Goal: Information Seeking & Learning: Learn about a topic

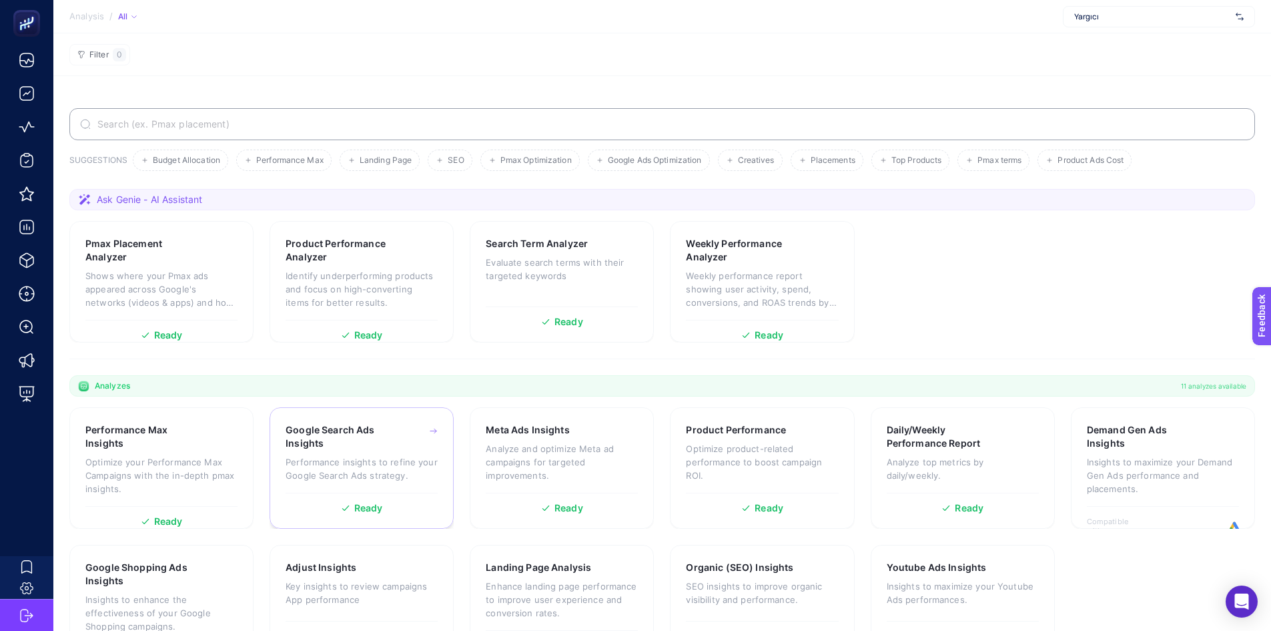
click at [418, 458] on p "Performance insights to refine your Google Search Ads strategy." at bounding box center [362, 468] width 152 height 27
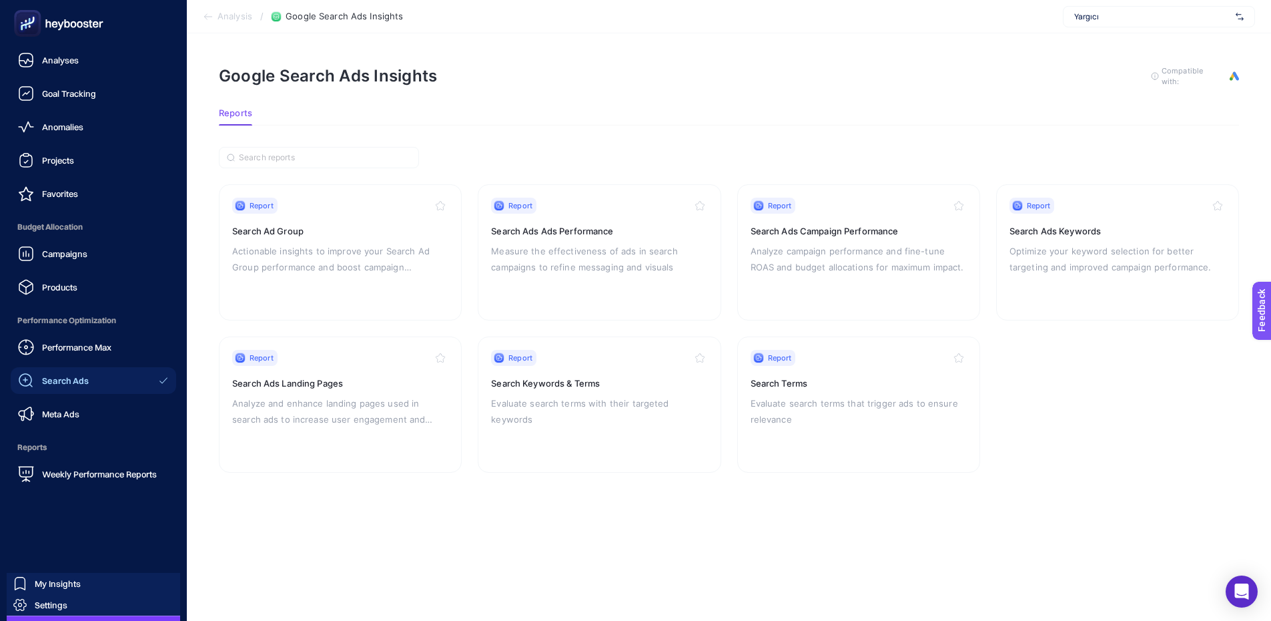
click at [94, 381] on link "Search Ads" at bounding box center [93, 380] width 165 height 27
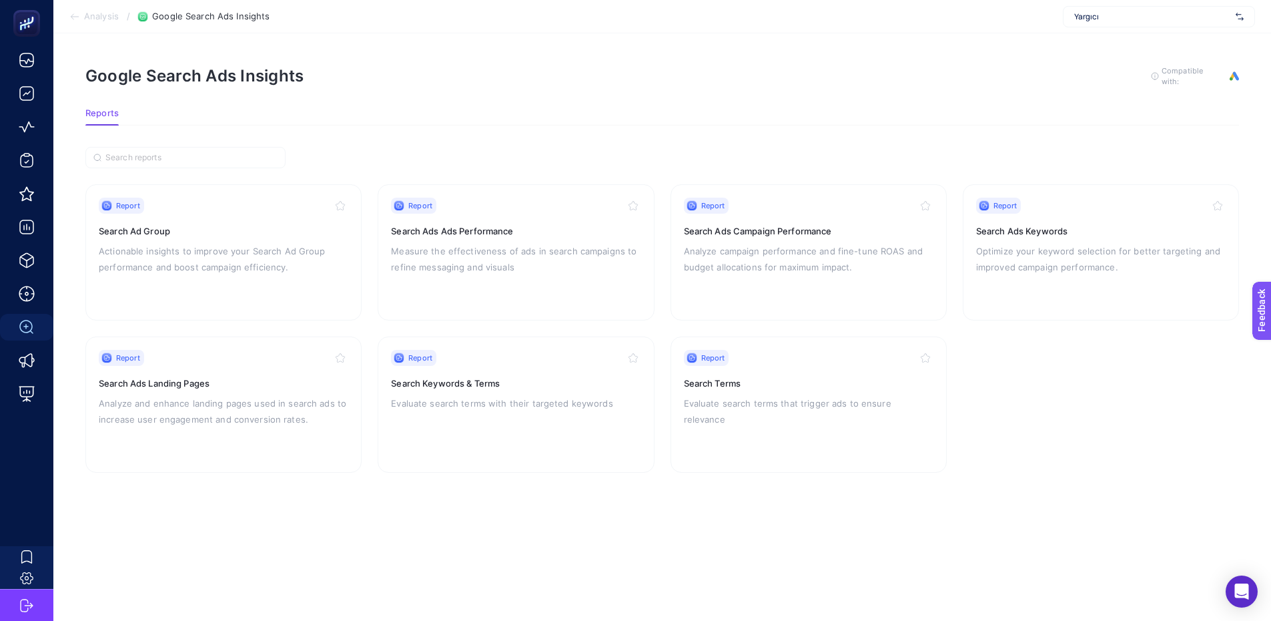
click at [354, 483] on article "Google Search Ads Insights To get quality results from this analysis, we recomm…" at bounding box center [662, 326] width 1218 height 587
click at [889, 549] on article "Google Search Ads Insights To get quality results from this analysis, we recomm…" at bounding box center [662, 326] width 1218 height 587
click at [207, 251] on p "Actionable insights to improve your Search Ad Group performance and boost campa…" at bounding box center [224, 259] width 250 height 32
